Goal: Find specific page/section: Find specific page/section

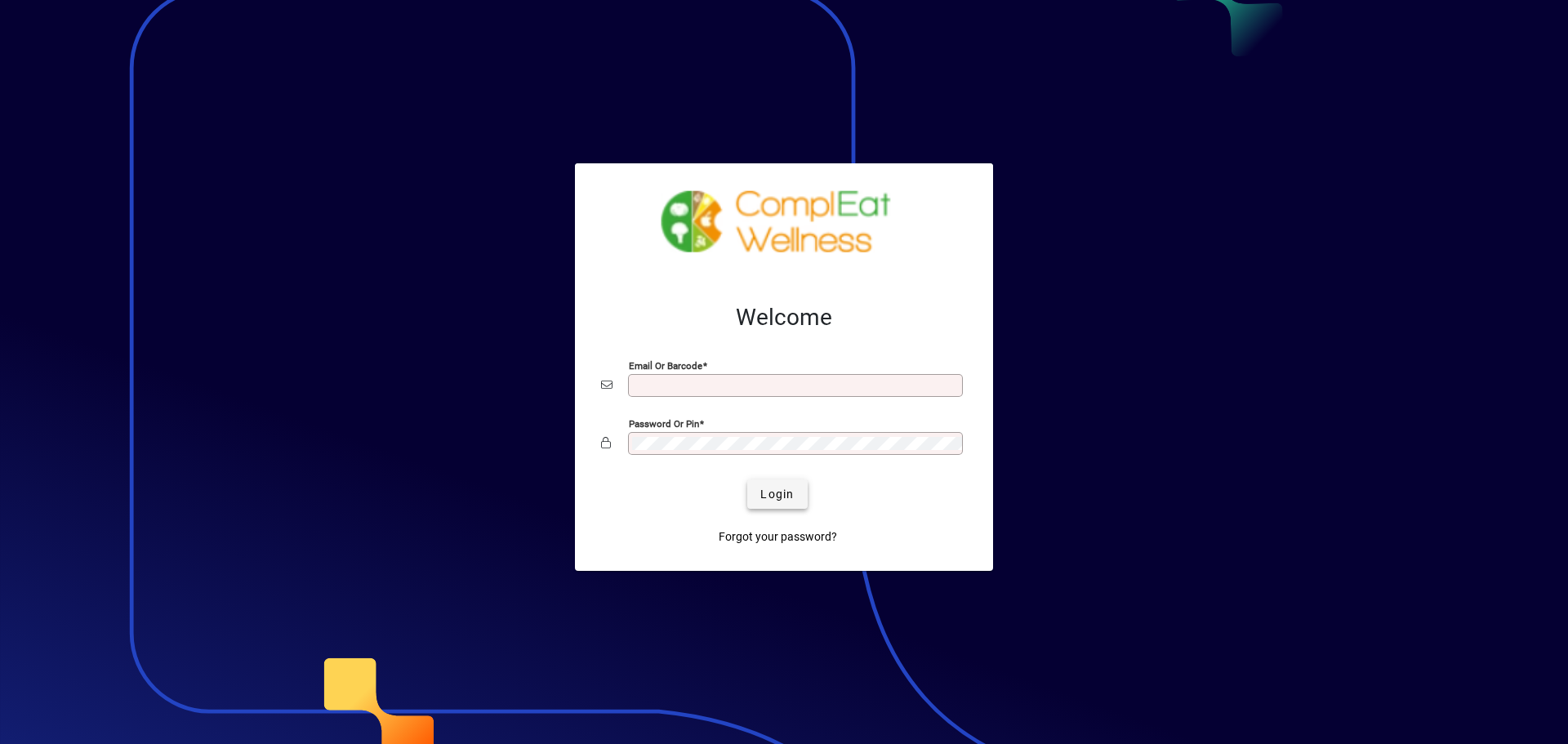
type input "**********"
click at [765, 499] on span "Login" at bounding box center [777, 495] width 33 height 18
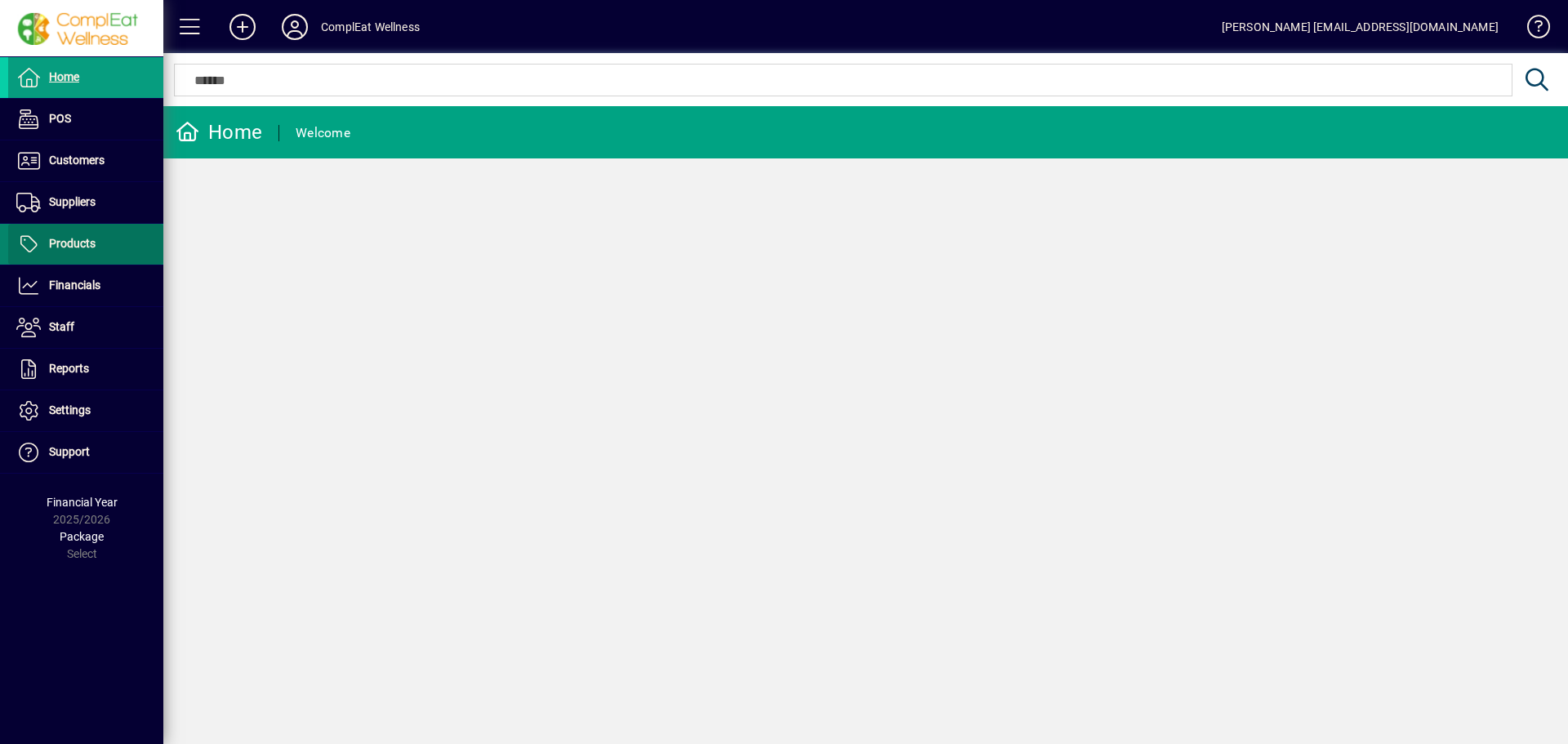
click at [47, 243] on span "Products" at bounding box center [51, 244] width 87 height 20
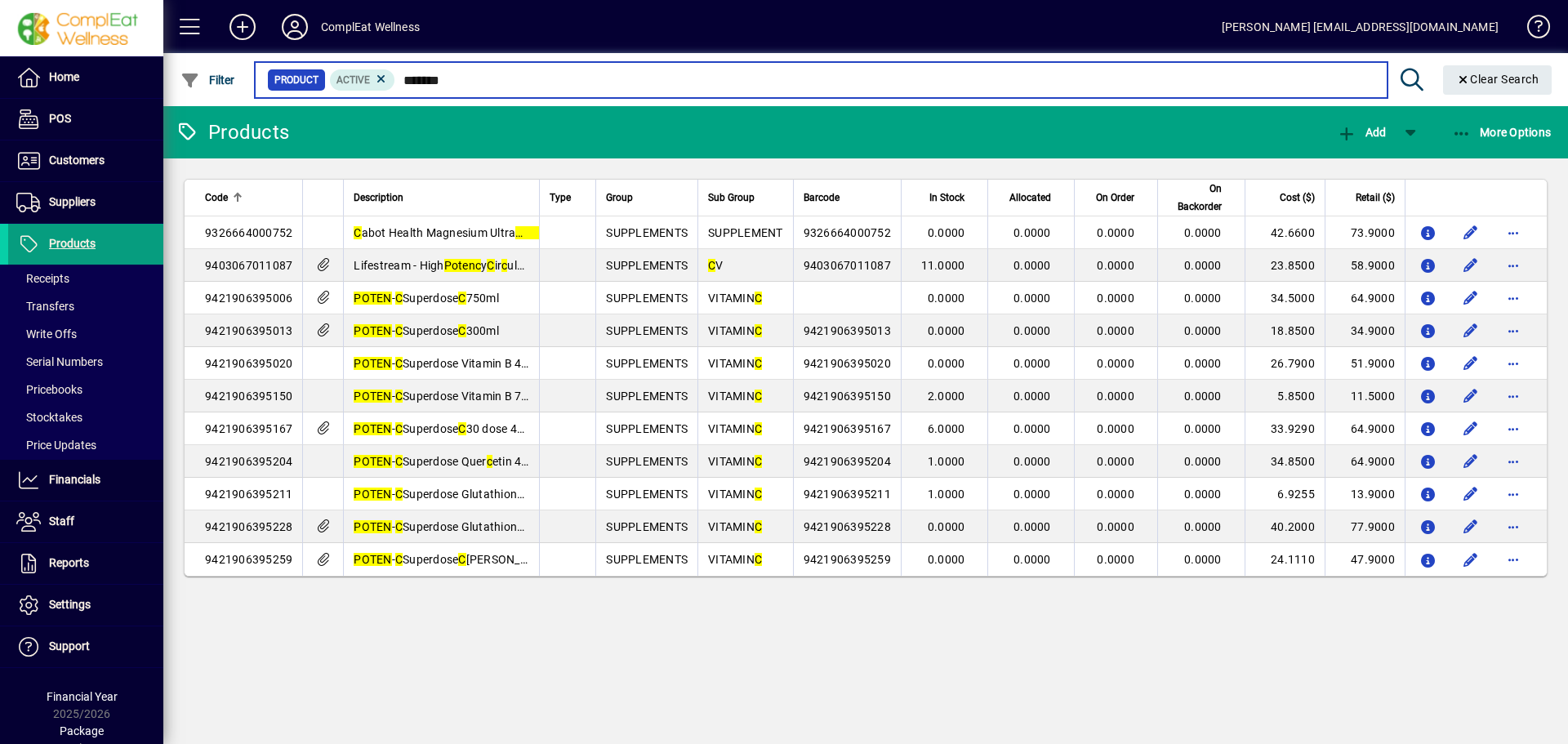
type input "*******"
